Goal: Task Accomplishment & Management: Use online tool/utility

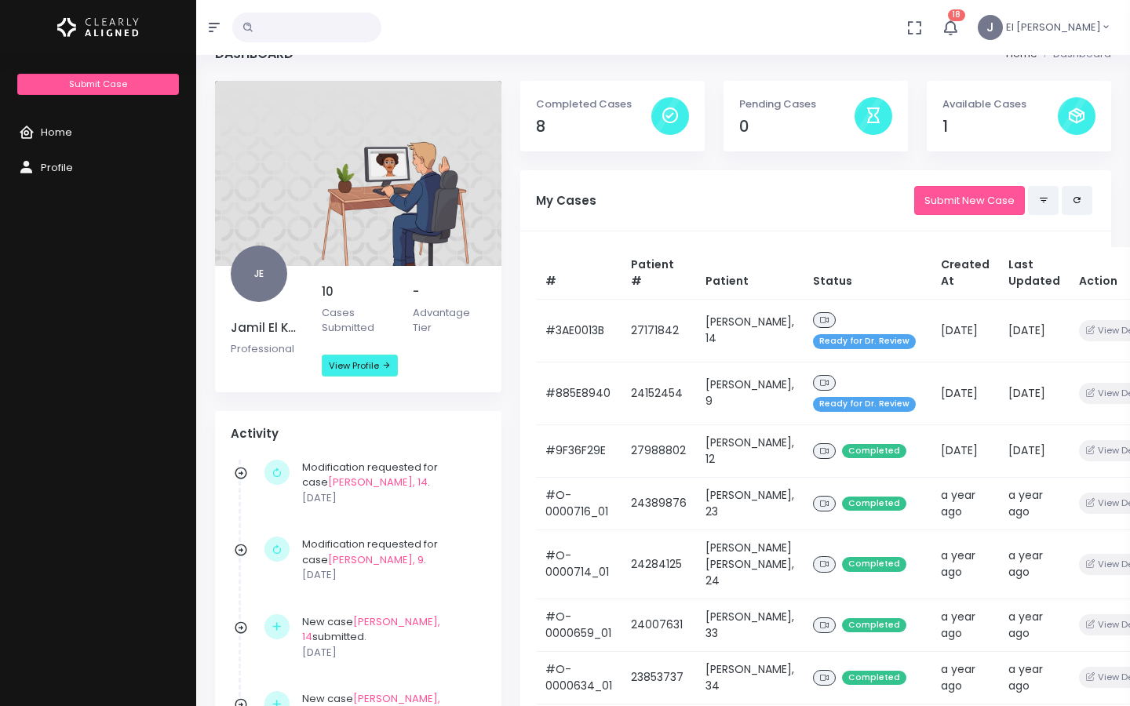
scroll to position [33, 0]
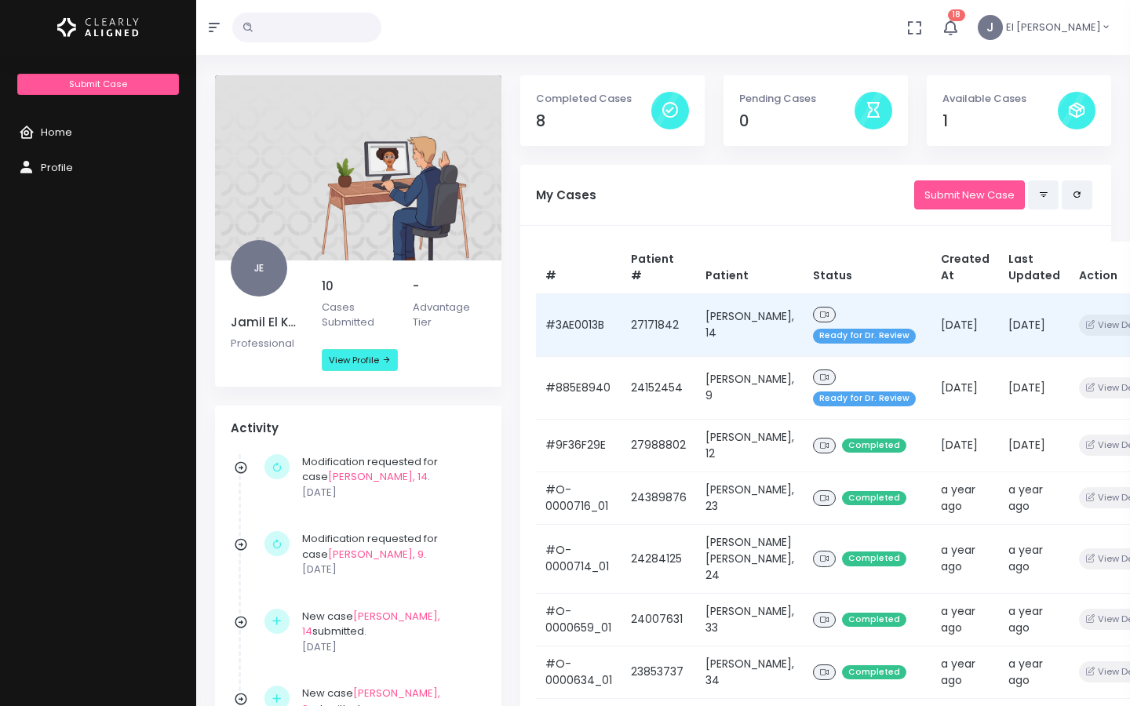
click at [578, 330] on td "#3AE0013B" at bounding box center [579, 325] width 86 height 63
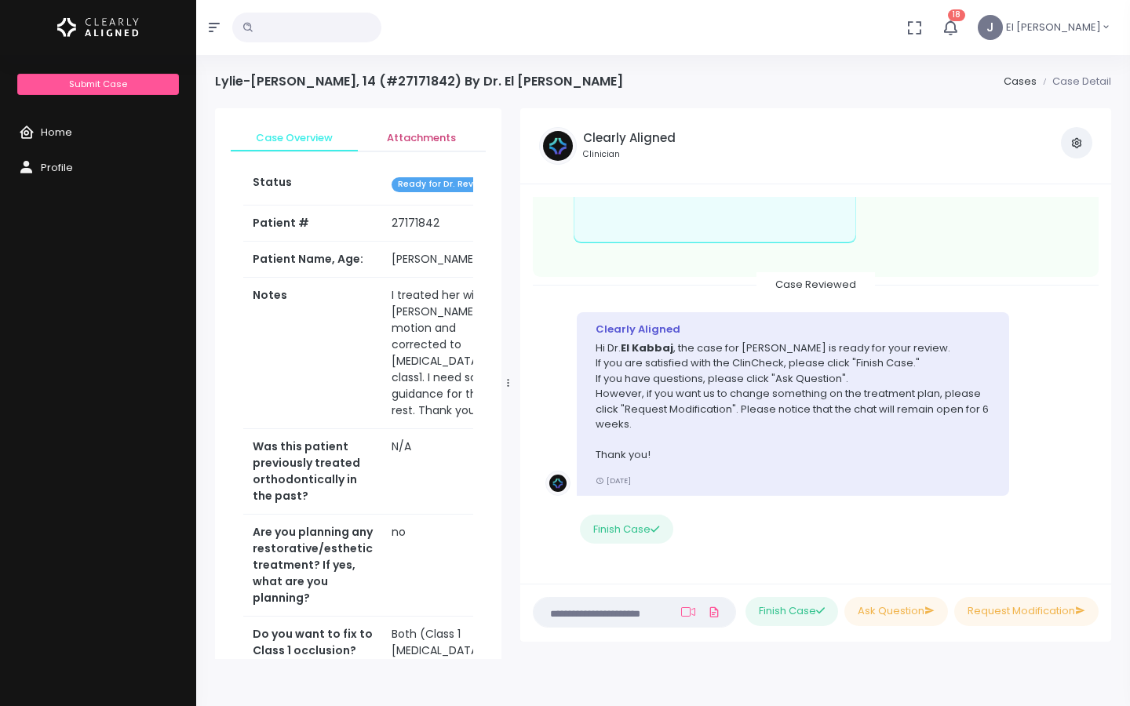
click at [425, 135] on span "Attachments" at bounding box center [421, 138] width 102 height 16
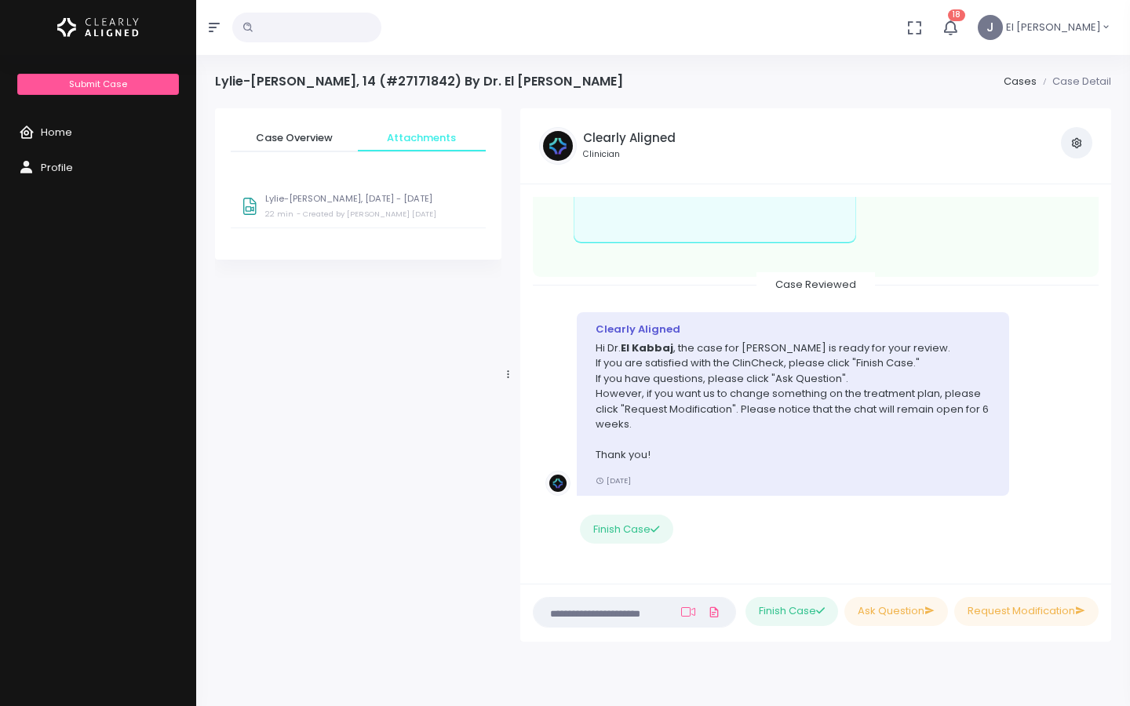
click at [355, 202] on p "Lylie-[PERSON_NAME], [DATE] - [DATE]" at bounding box center [370, 199] width 210 height 10
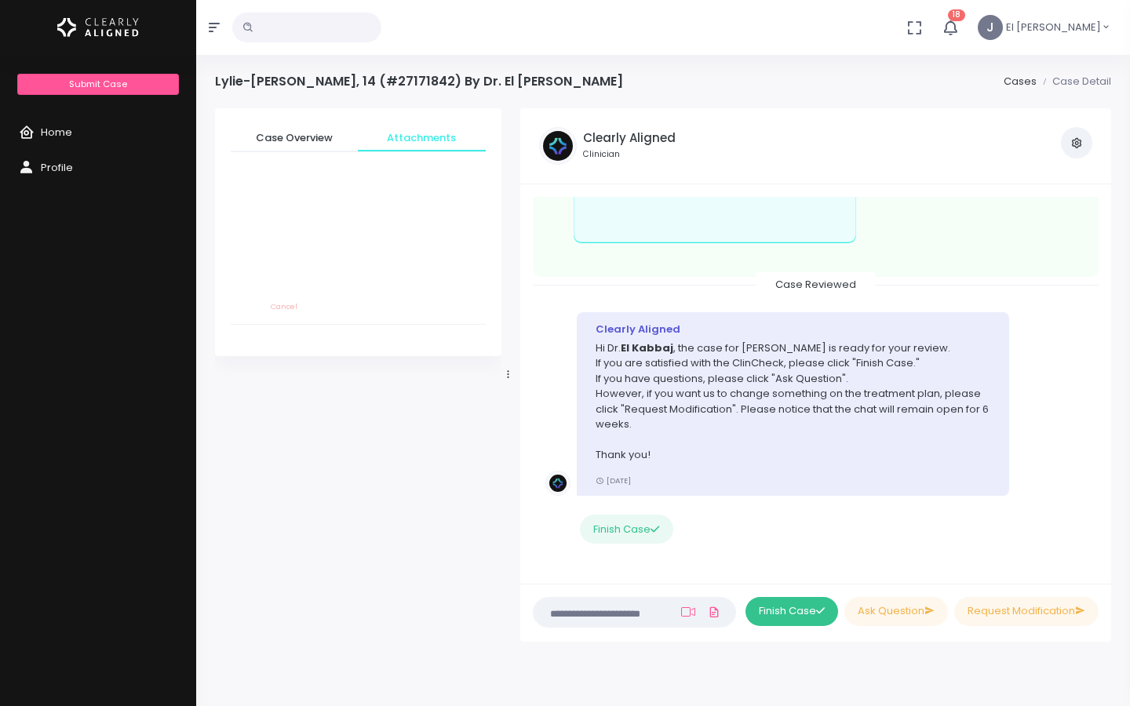
click at [803, 617] on button "Finish Case" at bounding box center [792, 611] width 93 height 29
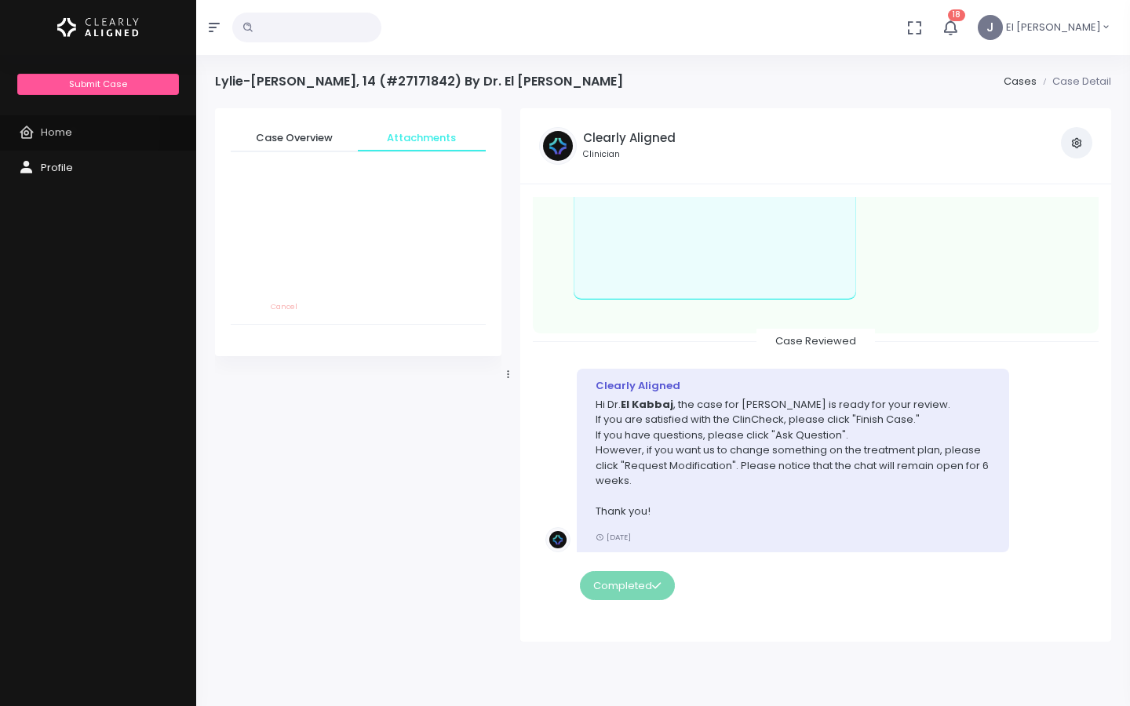
click at [74, 130] on link "Home" at bounding box center [98, 132] width 196 height 35
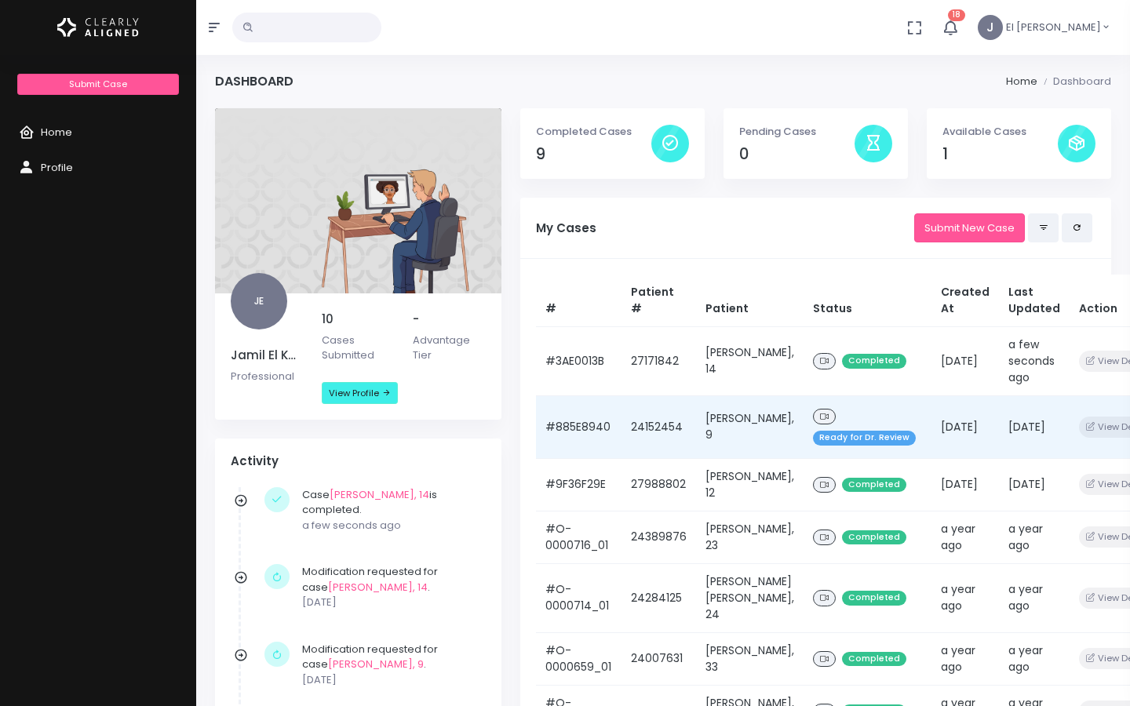
click at [602, 425] on td "#885E8940" at bounding box center [579, 427] width 86 height 63
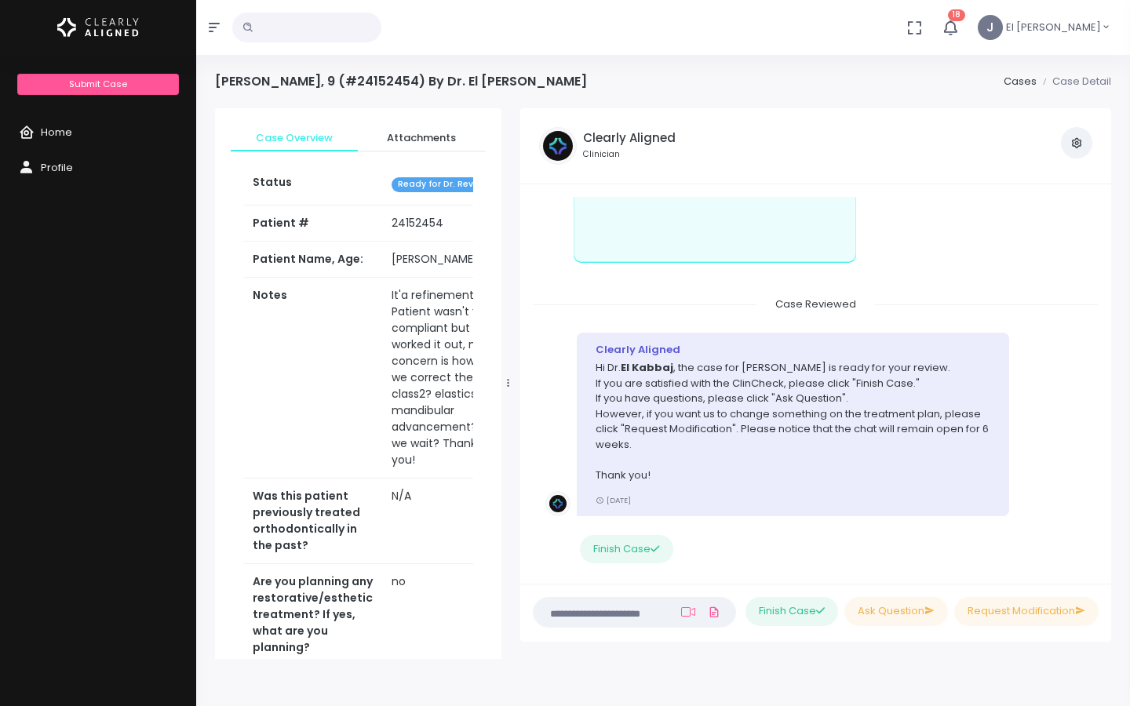
scroll to position [484, 0]
click at [801, 612] on button "Finish Case" at bounding box center [792, 611] width 93 height 29
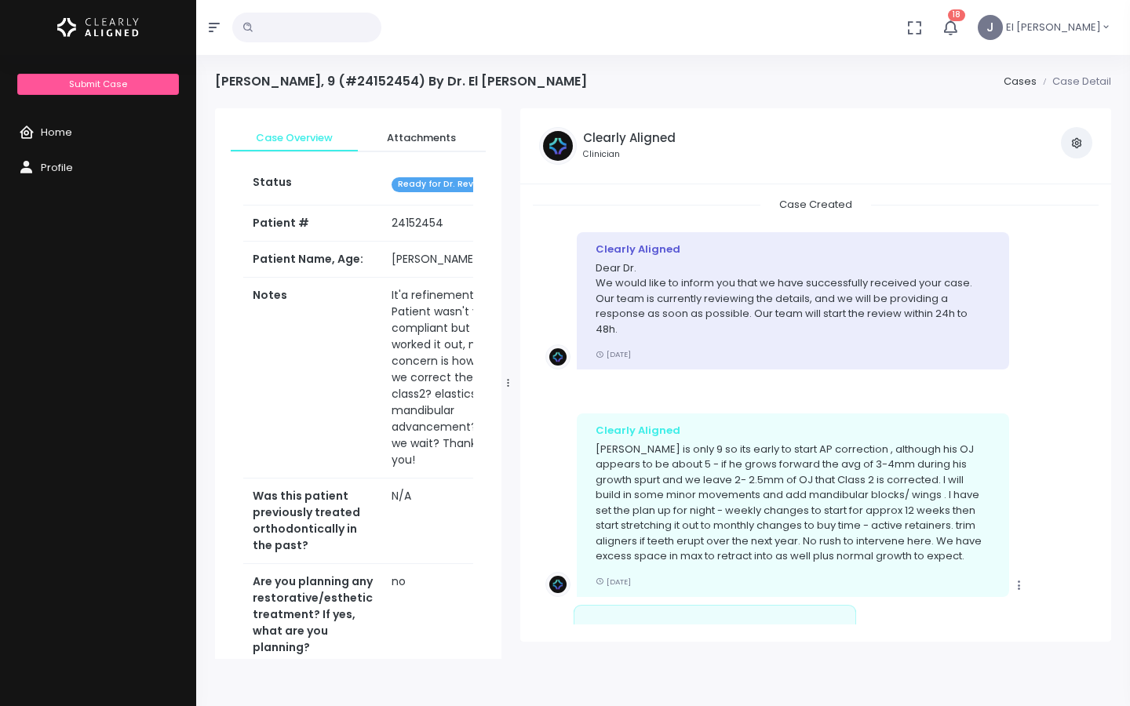
scroll to position [432, 0]
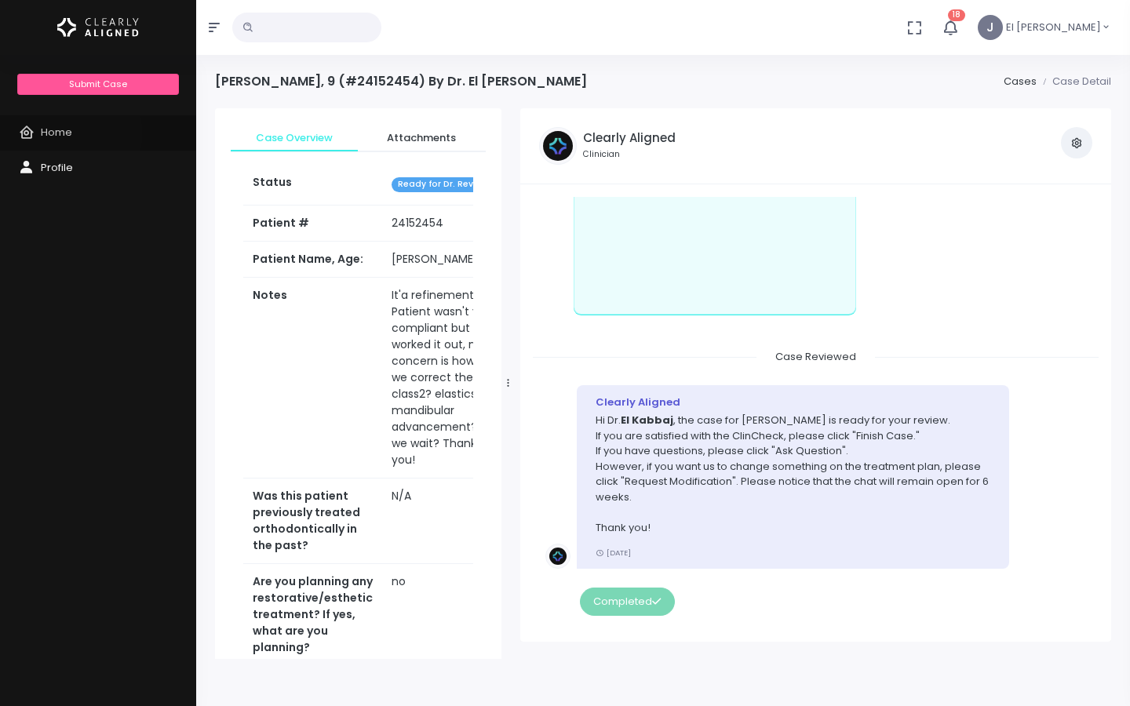
click at [56, 133] on span "Home" at bounding box center [56, 132] width 31 height 15
